Goal: Obtain resource: Obtain resource

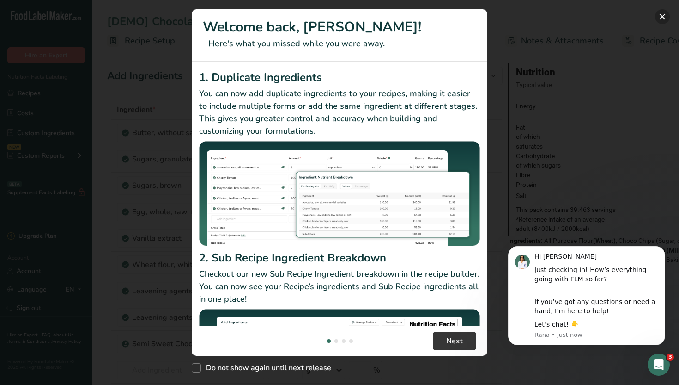
click at [663, 20] on button "New Features" at bounding box center [662, 16] width 15 height 15
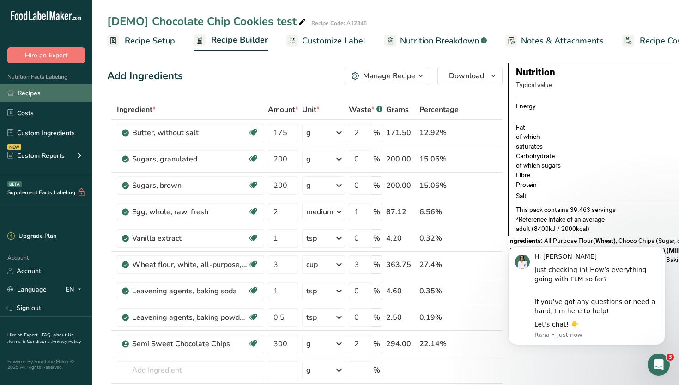
click at [32, 97] on link "Recipes" at bounding box center [46, 93] width 92 height 18
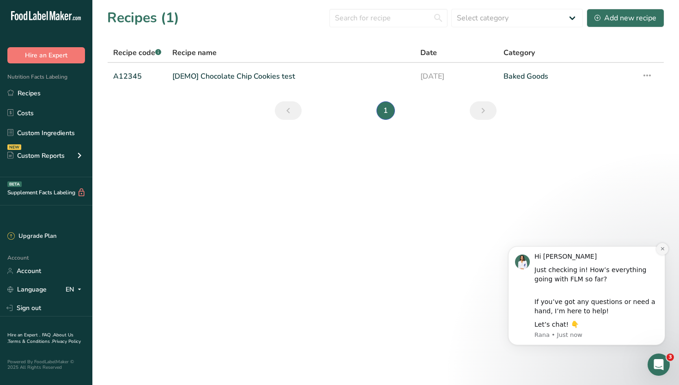
click at [665, 251] on icon "Dismiss notification" at bounding box center [663, 248] width 5 height 5
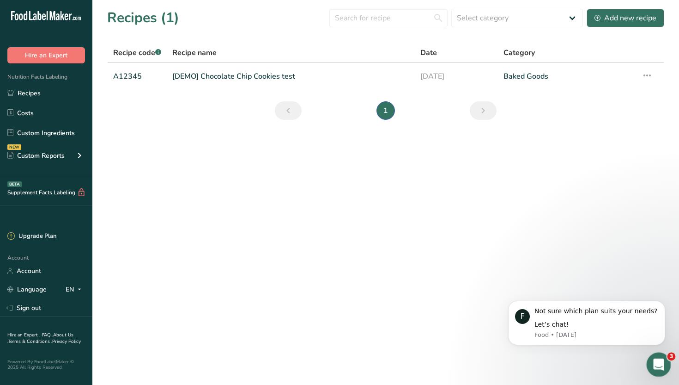
click at [654, 362] on icon "Open Intercom Messenger" at bounding box center [657, 362] width 15 height 15
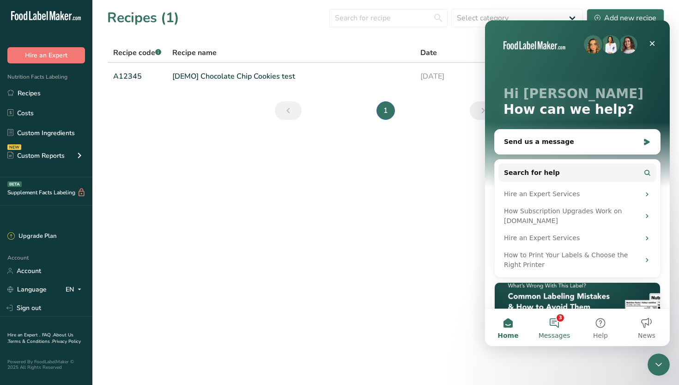
click at [559, 329] on button "3 Messages" at bounding box center [555, 327] width 46 height 37
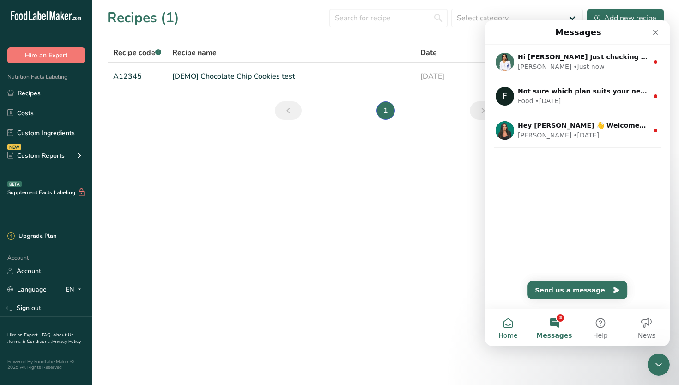
click at [507, 325] on button "Home" at bounding box center [508, 327] width 46 height 37
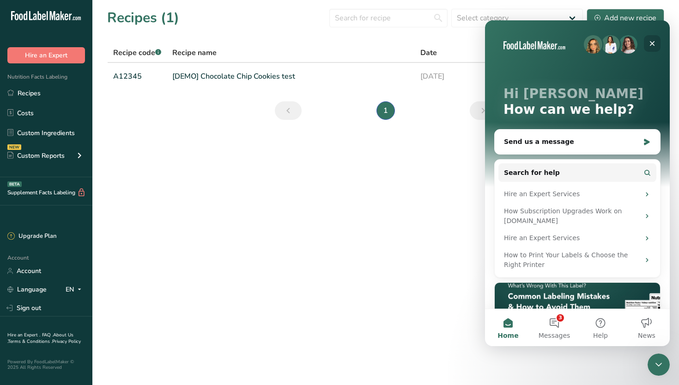
click at [657, 41] on div "Close" at bounding box center [652, 43] width 17 height 17
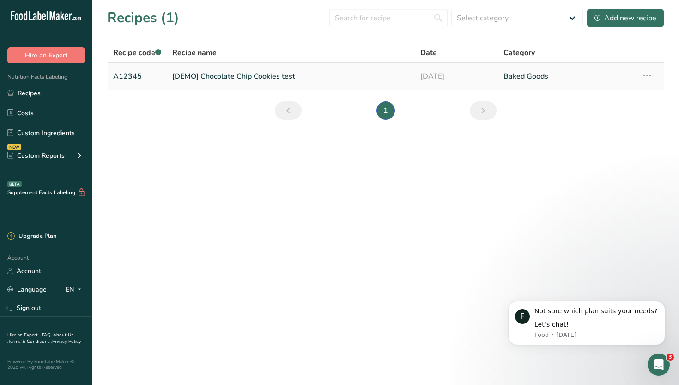
click at [152, 73] on link "A12345" at bounding box center [137, 76] width 48 height 19
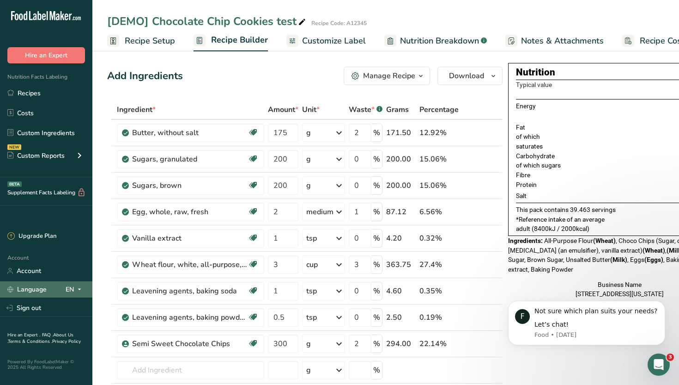
click at [73, 289] on div "EN" at bounding box center [75, 289] width 19 height 11
click at [52, 320] on div "Spanish" at bounding box center [49, 323] width 65 height 17
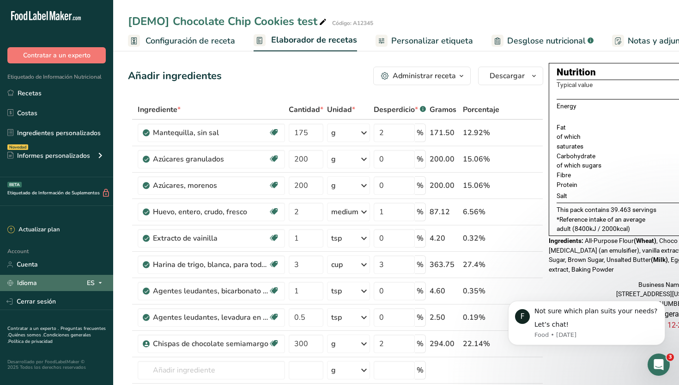
click at [90, 279] on div "ES" at bounding box center [96, 282] width 19 height 11
click at [51, 302] on div "English" at bounding box center [51, 299] width 65 height 17
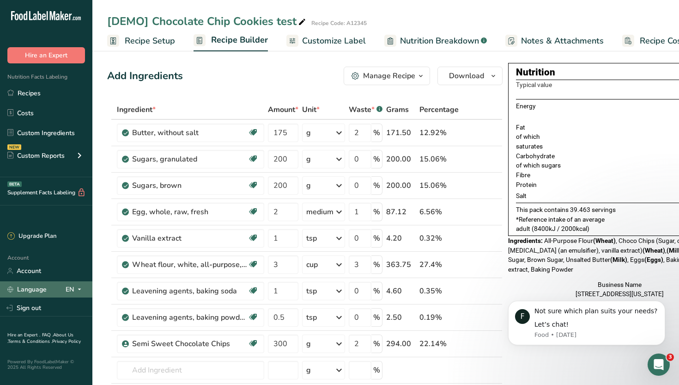
click at [76, 287] on icon at bounding box center [79, 289] width 7 height 12
click at [45, 326] on div "Spanish" at bounding box center [49, 323] width 65 height 17
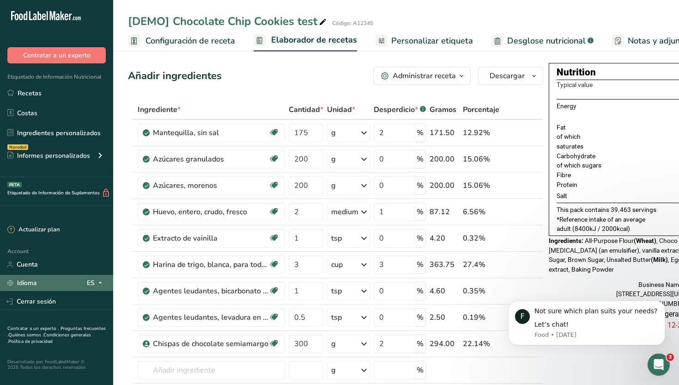
click at [100, 282] on icon at bounding box center [100, 283] width 7 height 12
click at [68, 294] on div "English" at bounding box center [51, 299] width 65 height 17
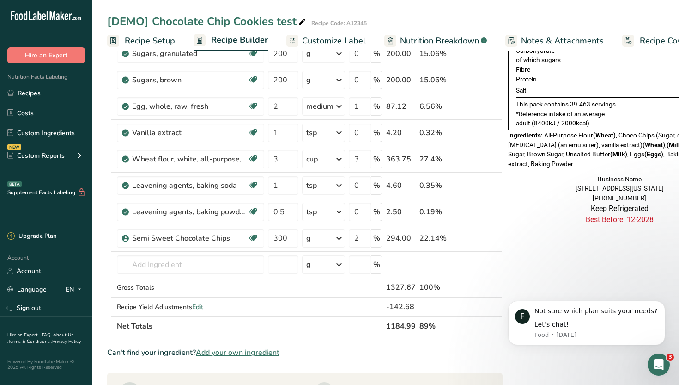
scroll to position [107, 0]
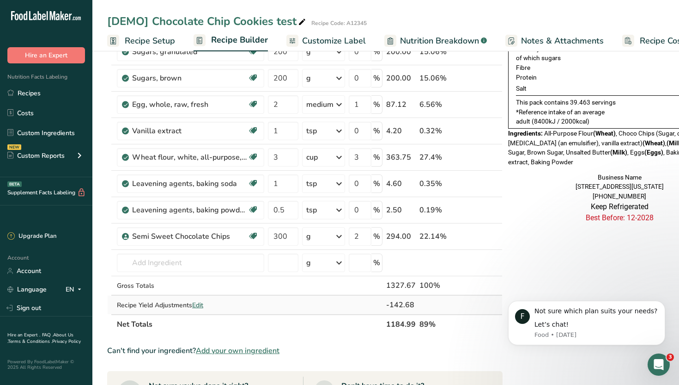
click at [198, 304] on span "Edit" at bounding box center [197, 304] width 11 height 9
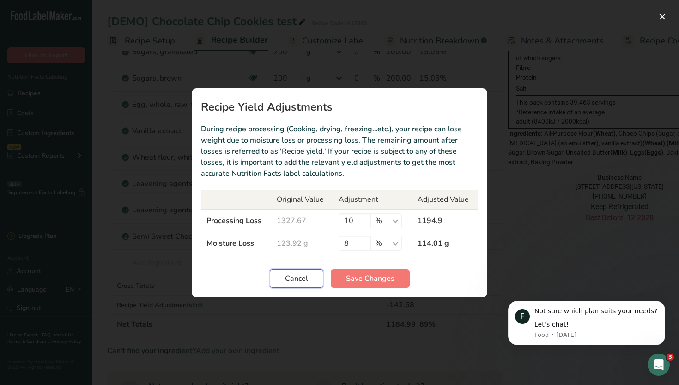
click at [294, 276] on span "Cancel" at bounding box center [296, 278] width 23 height 11
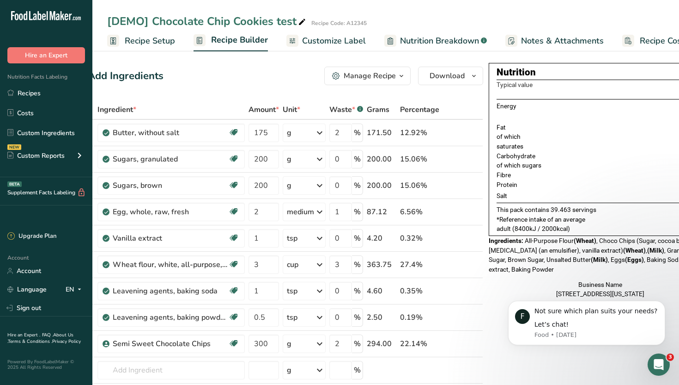
scroll to position [0, 0]
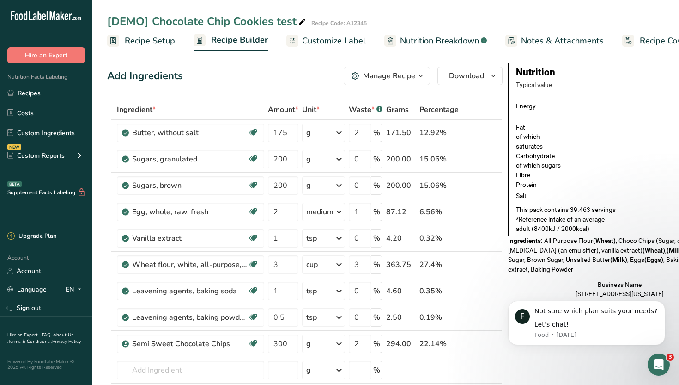
click at [159, 41] on span "Recipe Setup" at bounding box center [150, 41] width 50 height 12
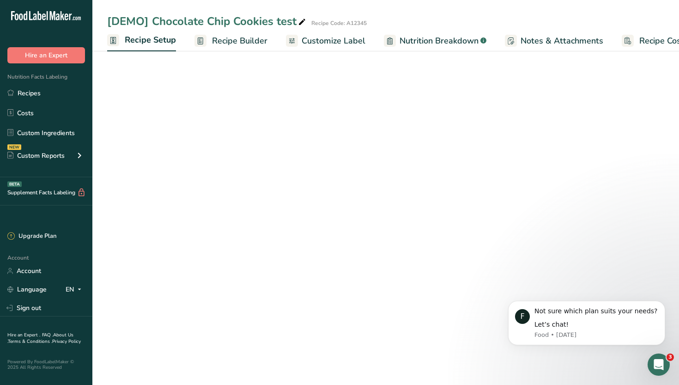
scroll to position [0, 3]
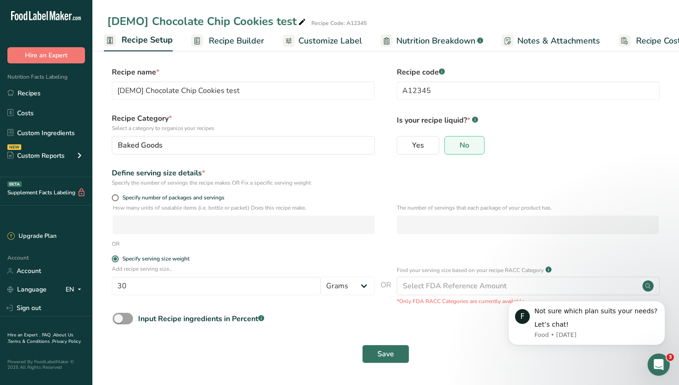
click at [241, 40] on span "Recipe Builder" at bounding box center [236, 41] width 55 height 12
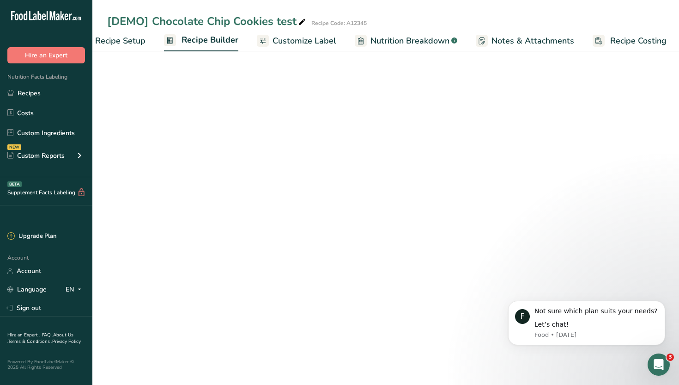
scroll to position [0, 31]
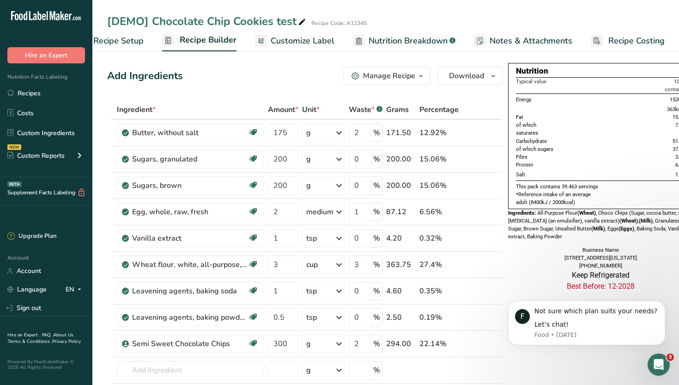
click at [287, 39] on span "Customize Label" at bounding box center [303, 41] width 64 height 12
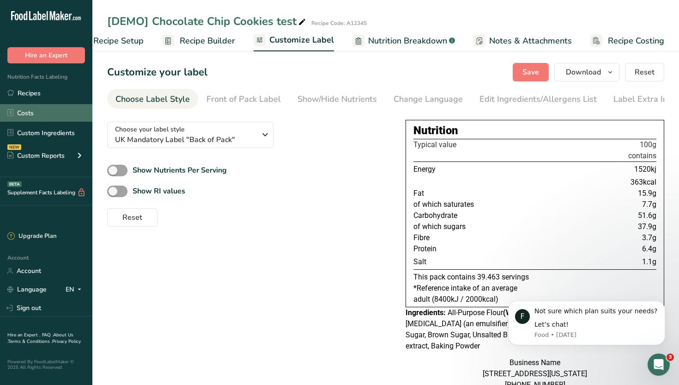
click at [61, 116] on link "Costs" at bounding box center [46, 113] width 92 height 18
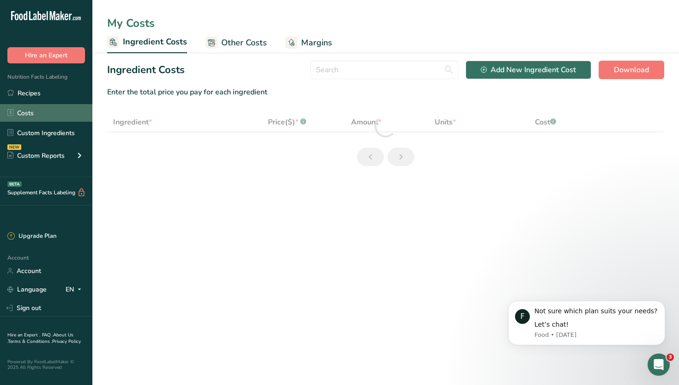
select select "1"
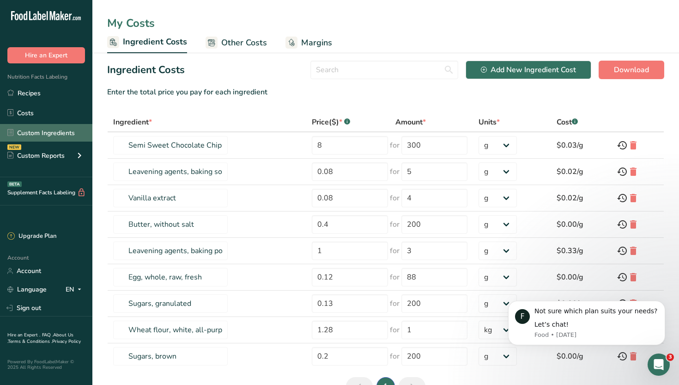
click at [61, 130] on link "Custom Ingredients" at bounding box center [46, 133] width 92 height 18
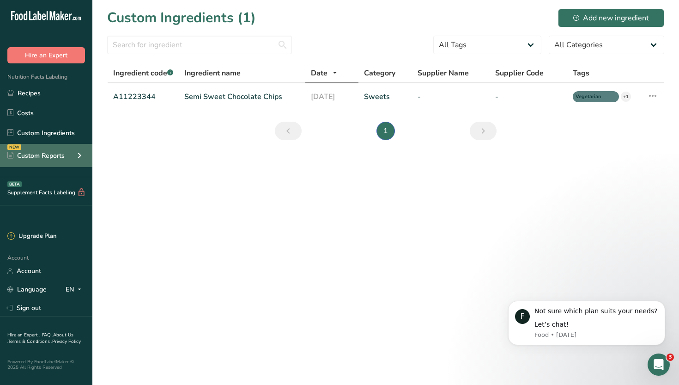
click at [56, 158] on div "Custom Reports" at bounding box center [35, 156] width 57 height 10
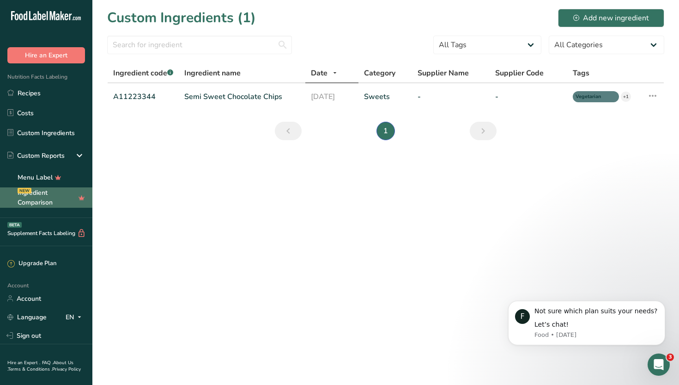
click at [39, 202] on link "Ingredient Comparison NEW" at bounding box center [46, 197] width 92 height 20
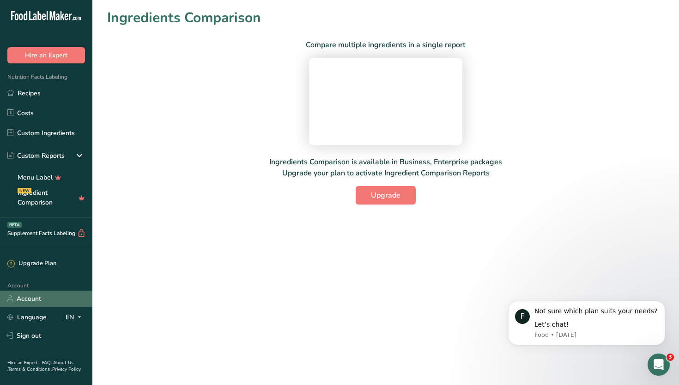
click at [49, 293] on link "Account" at bounding box center [46, 298] width 92 height 16
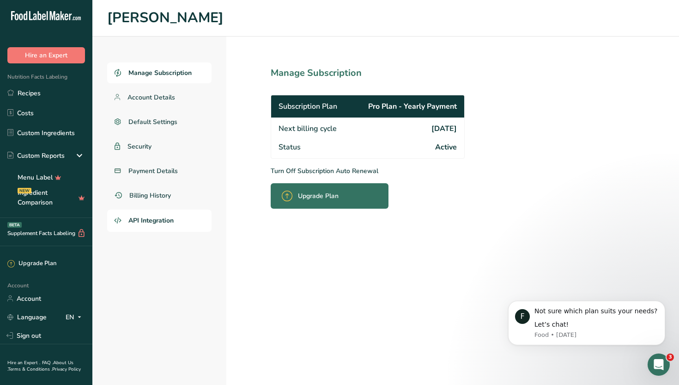
click at [170, 227] on link "API Integration" at bounding box center [159, 220] width 104 height 22
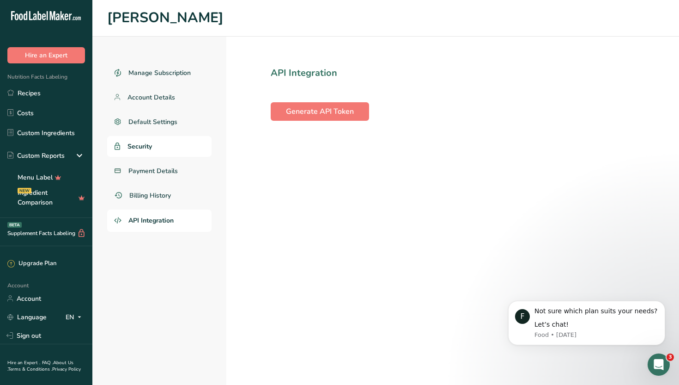
click at [158, 141] on link "Security" at bounding box center [159, 146] width 104 height 21
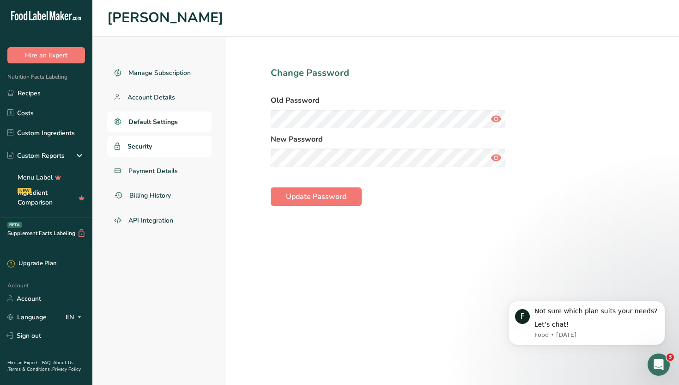
click at [174, 117] on span "Default Settings" at bounding box center [152, 122] width 49 height 10
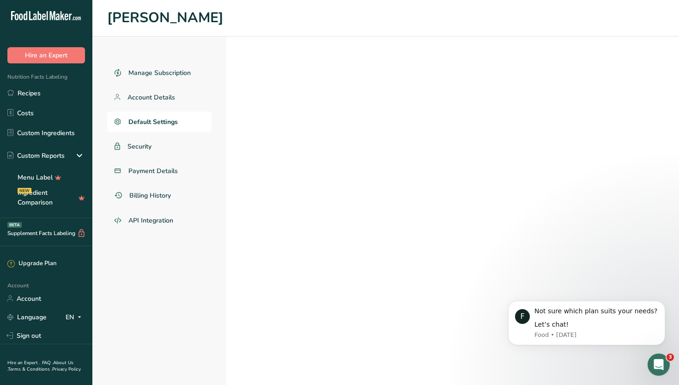
select select "EU"
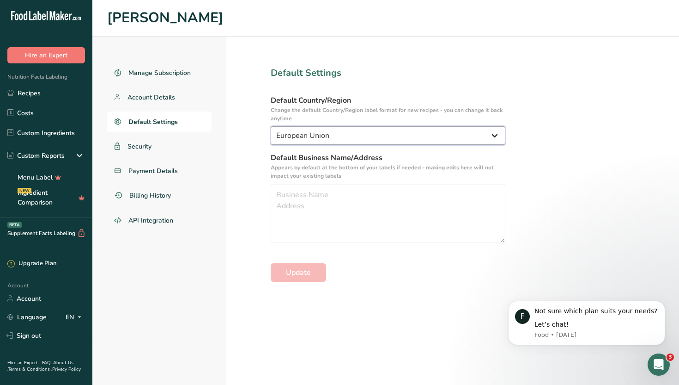
click at [303, 131] on select "[GEOGRAPHIC_DATA] [GEOGRAPHIC_DATA] [GEOGRAPHIC_DATA]/[GEOGRAPHIC_DATA] [GEOGRA…" at bounding box center [388, 135] width 235 height 18
click at [169, 101] on span "Account Details" at bounding box center [152, 97] width 48 height 10
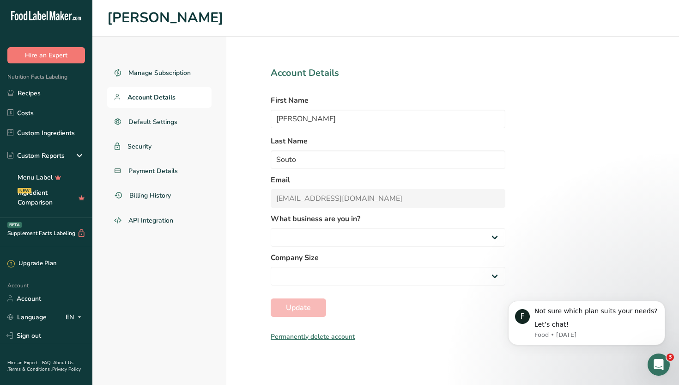
select select
select select "8"
select select "2"
click at [179, 71] on span "Manage Subscription" at bounding box center [159, 73] width 63 height 10
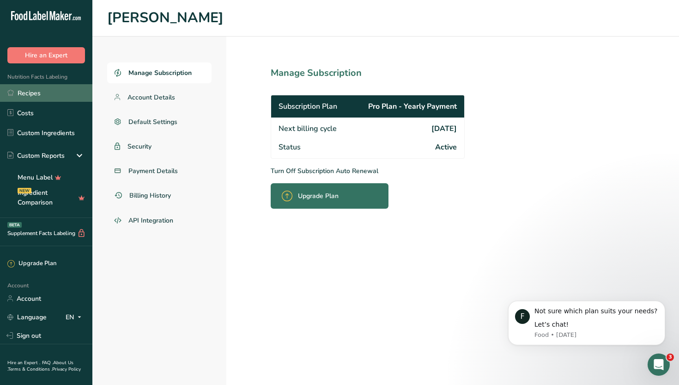
click at [34, 93] on link "Recipes" at bounding box center [46, 93] width 92 height 18
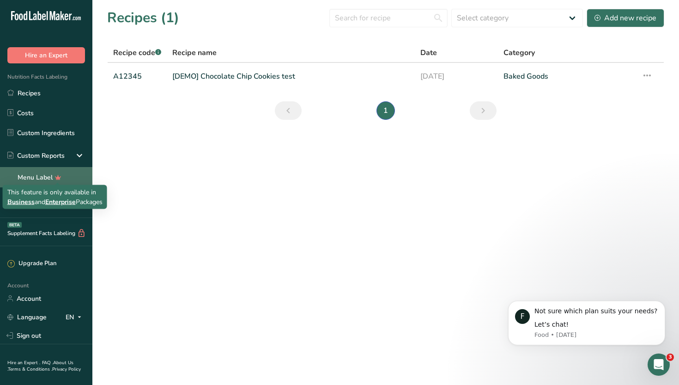
click at [60, 178] on icon at bounding box center [58, 177] width 13 height 10
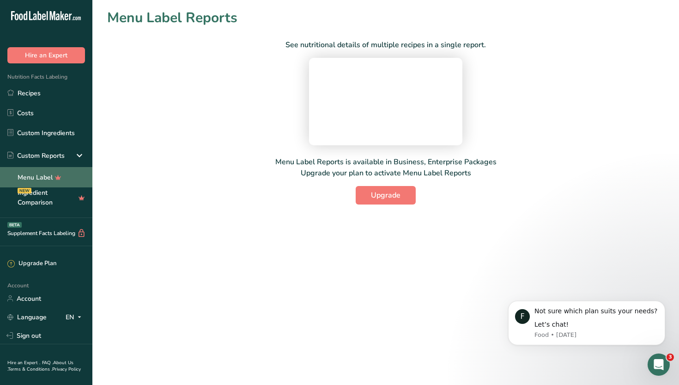
click at [33, 180] on link "Menu Label" at bounding box center [46, 177] width 92 height 20
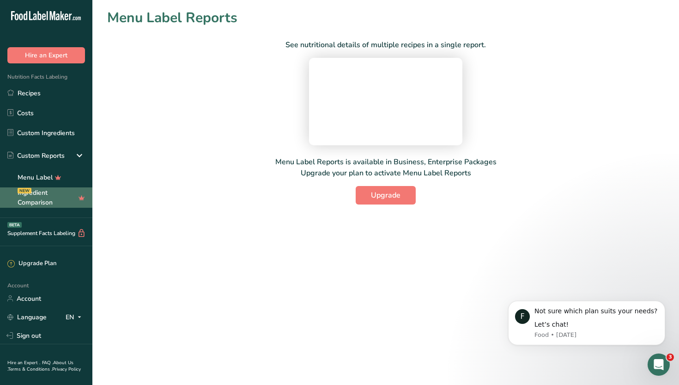
click at [45, 199] on link "Ingredient Comparison NEW" at bounding box center [46, 197] width 92 height 20
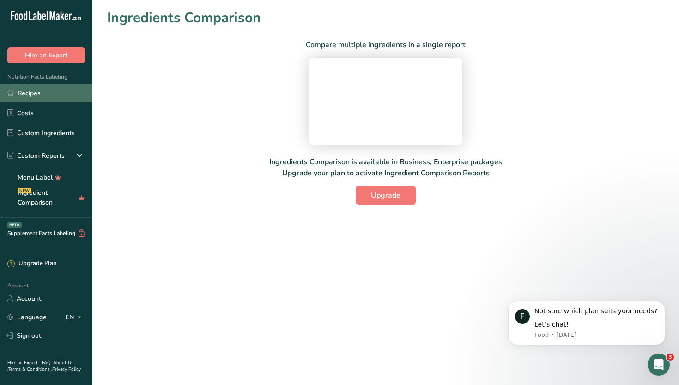
click at [66, 90] on link "Recipes" at bounding box center [46, 93] width 92 height 18
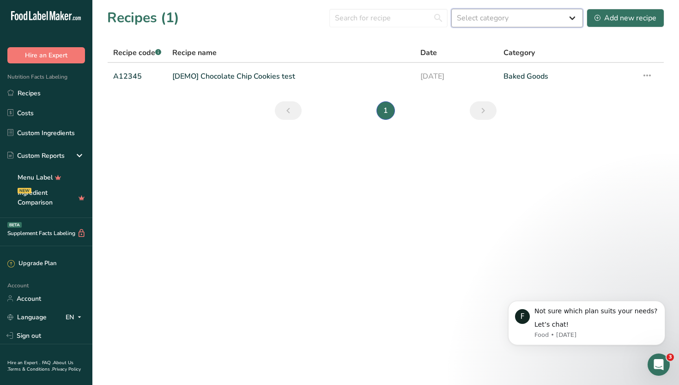
click at [489, 16] on select "Select category All Baked Goods [GEOGRAPHIC_DATA] Confectionery Cooked Meals, S…" at bounding box center [518, 18] width 132 height 18
click at [252, 87] on td "[DEMO] Chocolate Chip Cookies test" at bounding box center [291, 76] width 248 height 27
click at [254, 78] on link "[DEMO] Chocolate Chip Cookies test" at bounding box center [290, 76] width 237 height 19
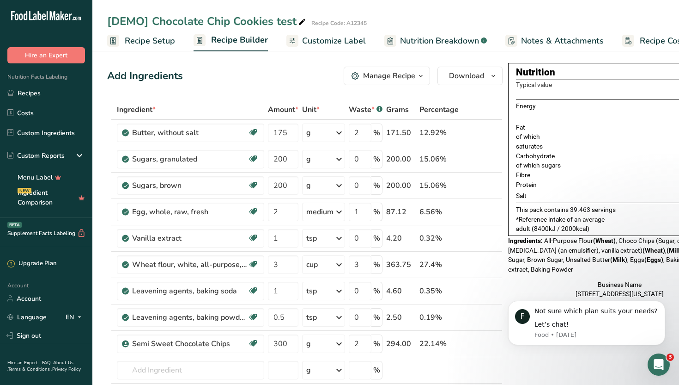
click at [367, 71] on div "Manage Recipe" at bounding box center [389, 75] width 52 height 11
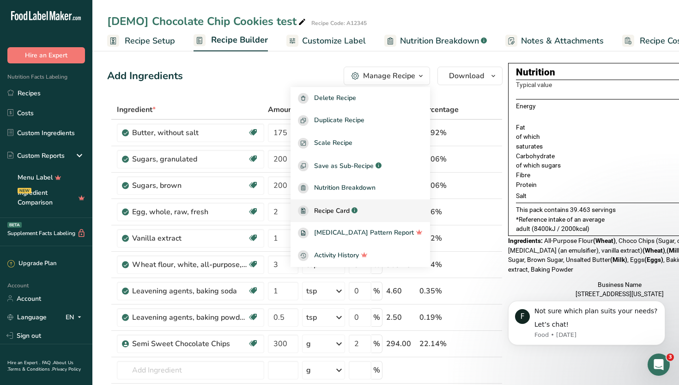
click at [350, 212] on span "Recipe Card" at bounding box center [332, 211] width 36 height 10
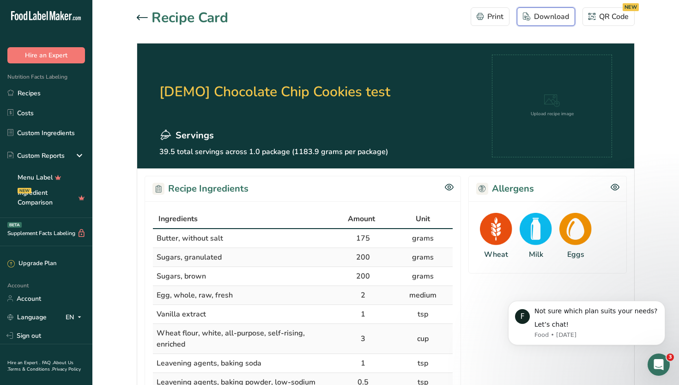
click at [557, 15] on div "Download" at bounding box center [546, 16] width 46 height 11
click at [618, 22] on div "QR Code NEW" at bounding box center [609, 16] width 40 height 11
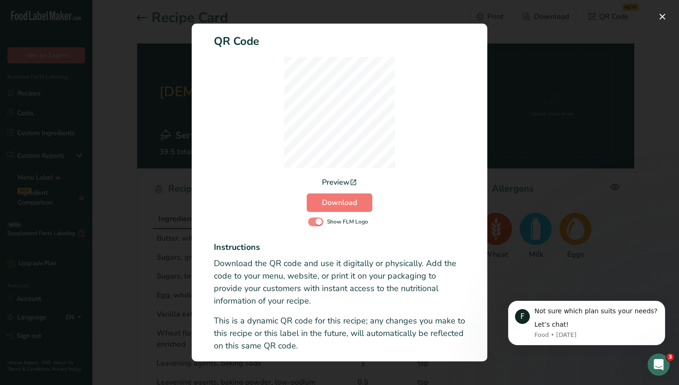
click at [320, 222] on span "Activity Log Modal" at bounding box center [315, 221] width 15 height 9
click at [314, 222] on input "Show FLM Logo" at bounding box center [311, 222] width 6 height 6
click at [320, 222] on span "Activity Log Modal" at bounding box center [315, 221] width 15 height 9
click at [314, 222] on input "Show FLM Logo" at bounding box center [311, 222] width 6 height 6
checkbox input "true"
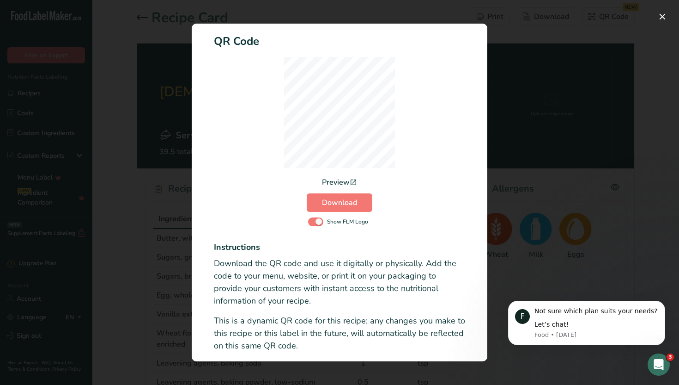
click at [561, 177] on div "Activity Log Modal" at bounding box center [339, 192] width 679 height 385
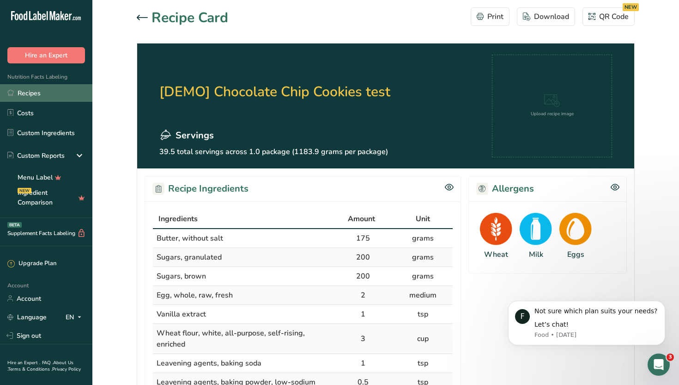
click at [31, 99] on link "Recipes" at bounding box center [46, 93] width 92 height 18
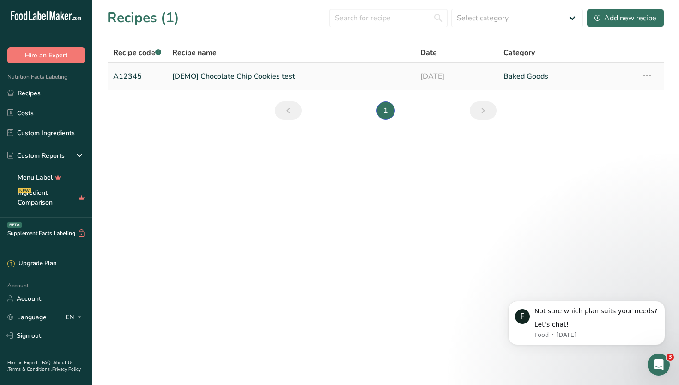
click at [239, 74] on link "[DEMO] Chocolate Chip Cookies test" at bounding box center [290, 76] width 237 height 19
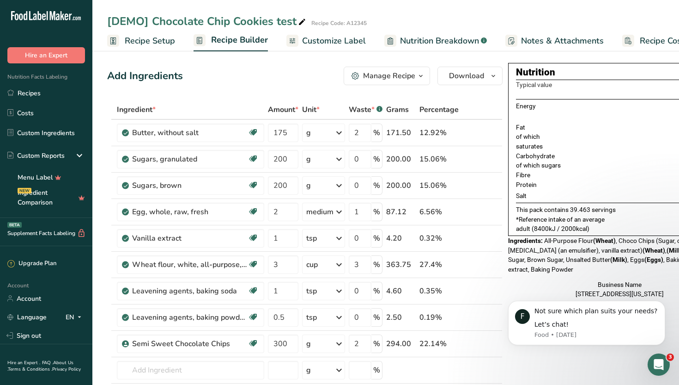
click at [345, 38] on span "Customize Label" at bounding box center [334, 41] width 64 height 12
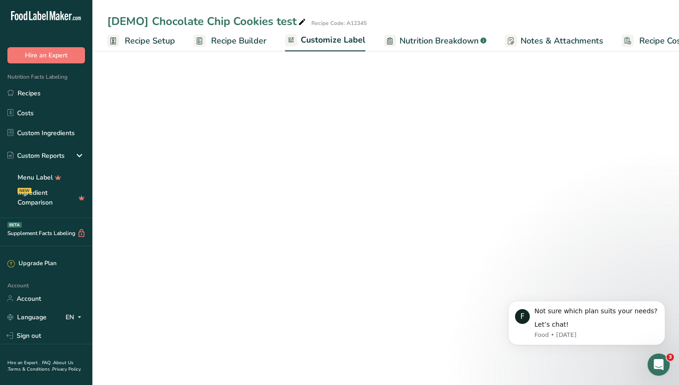
scroll to position [0, 31]
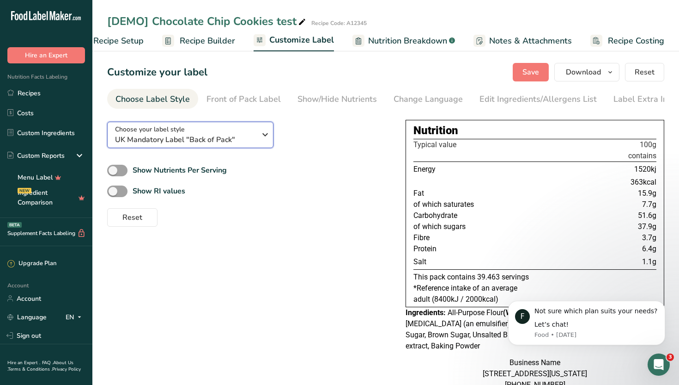
click at [205, 142] on span "UK Mandatory Label "Back of Pack"" at bounding box center [185, 139] width 141 height 11
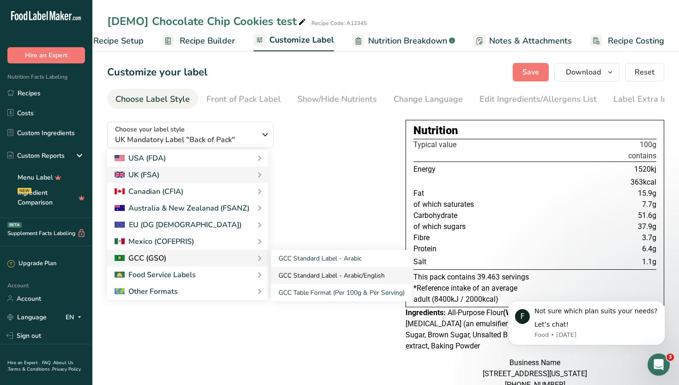
click at [301, 275] on link "GCC Standard Label - Arabic/English" at bounding box center [341, 275] width 141 height 17
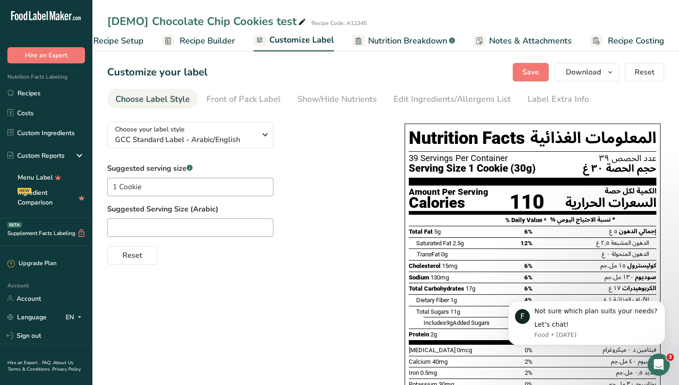
click at [125, 41] on span "Recipe Setup" at bounding box center [118, 41] width 50 height 12
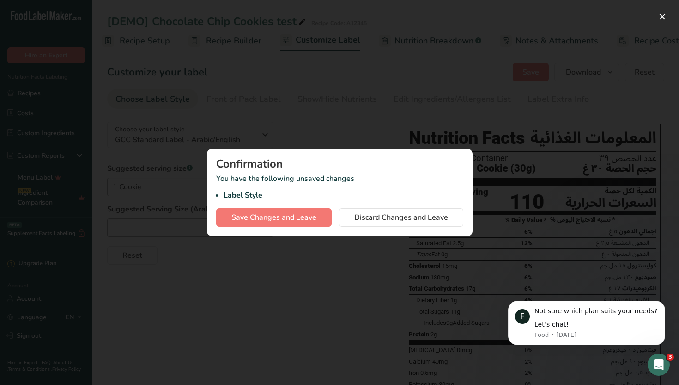
scroll to position [0, 3]
click at [300, 219] on span "Save Changes and Leave" at bounding box center [274, 217] width 85 height 11
